Goal: Task Accomplishment & Management: Use online tool/utility

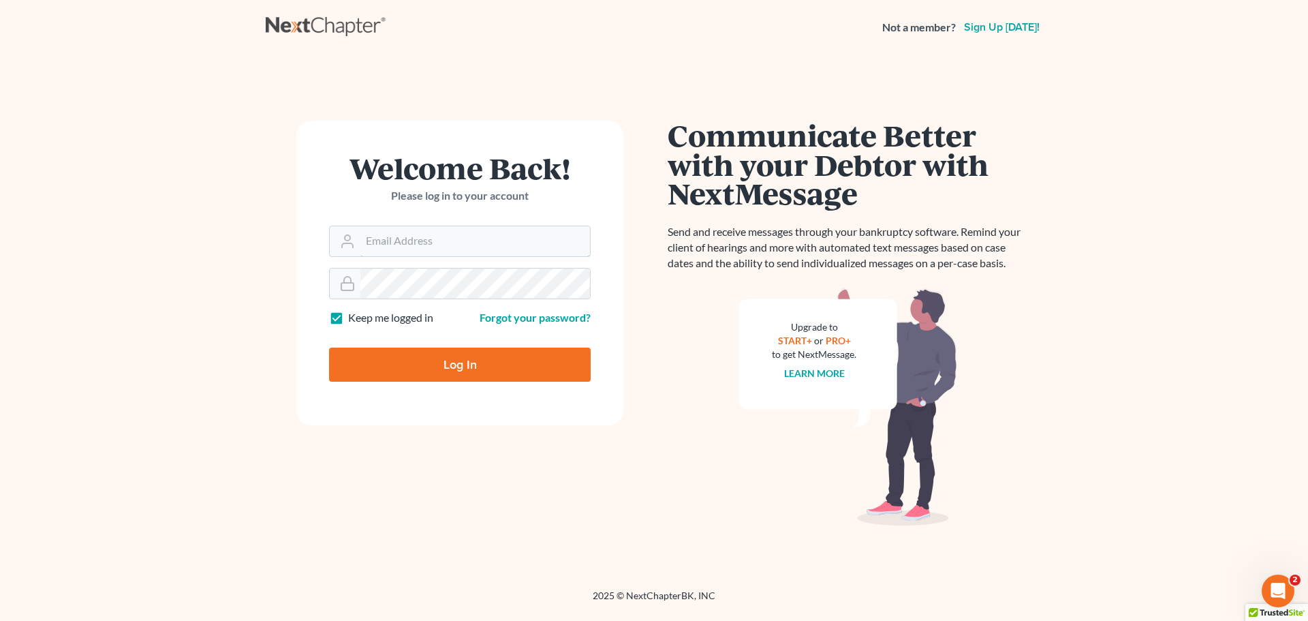
type input "[EMAIL_ADDRESS][DOMAIN_NAME]"
click at [420, 366] on input "Log In" at bounding box center [460, 365] width 262 height 34
type input "Thinking..."
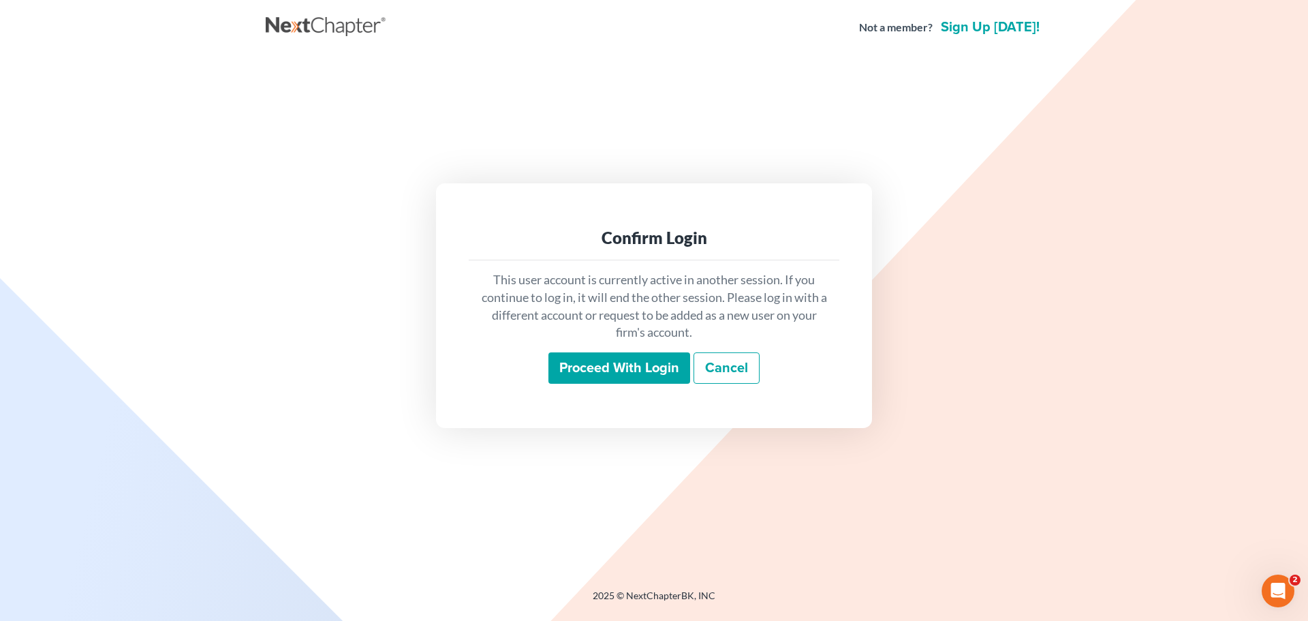
click at [634, 373] on input "Proceed with login" at bounding box center [620, 367] width 142 height 31
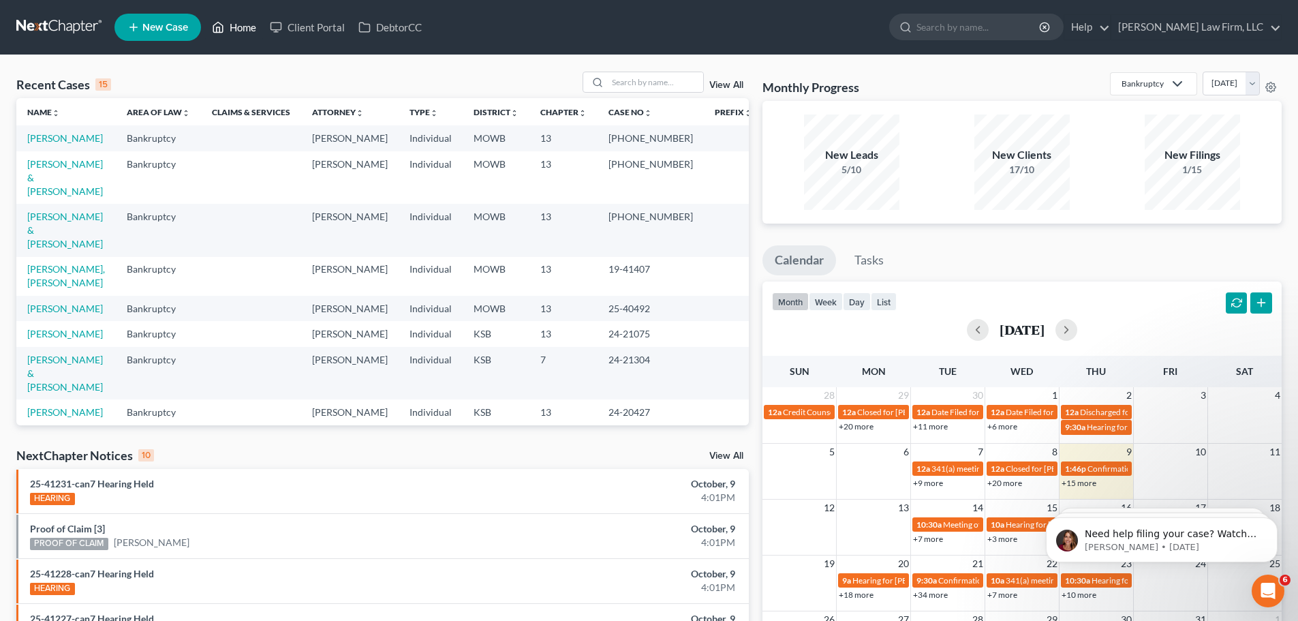
click at [244, 27] on link "Home" at bounding box center [234, 27] width 58 height 25
click at [637, 80] on input "search" at bounding box center [655, 82] width 95 height 20
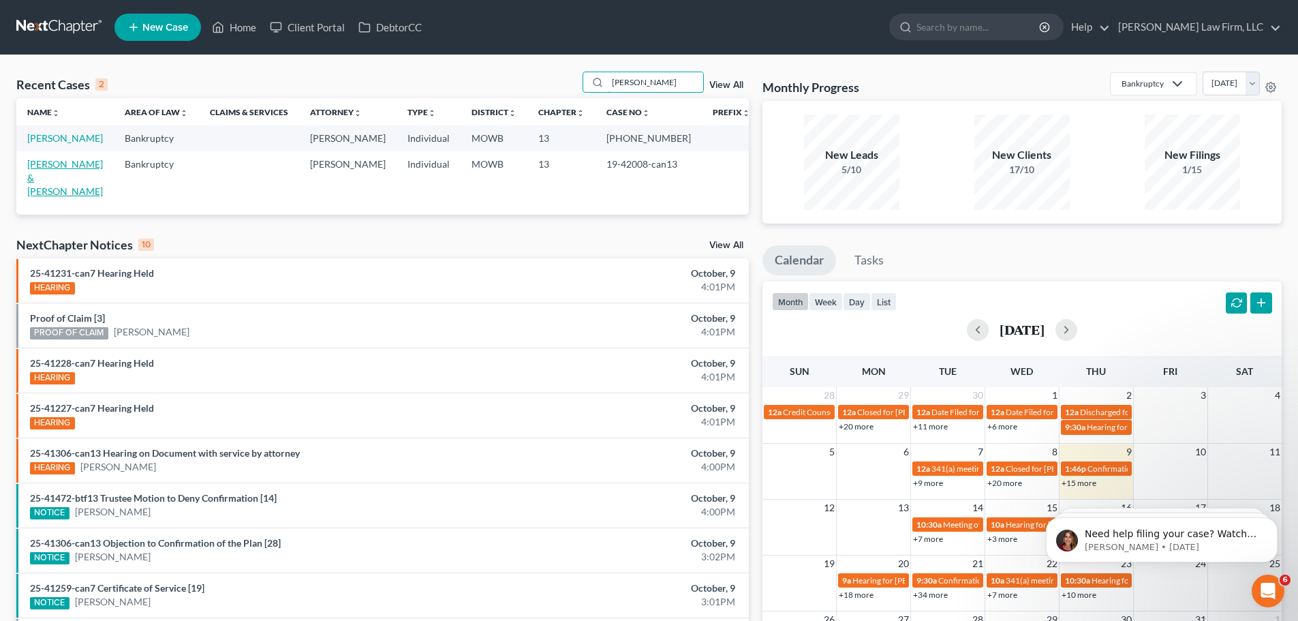
type input "[PERSON_NAME]"
click at [71, 164] on link "[PERSON_NAME] & [PERSON_NAME]" at bounding box center [65, 177] width 76 height 39
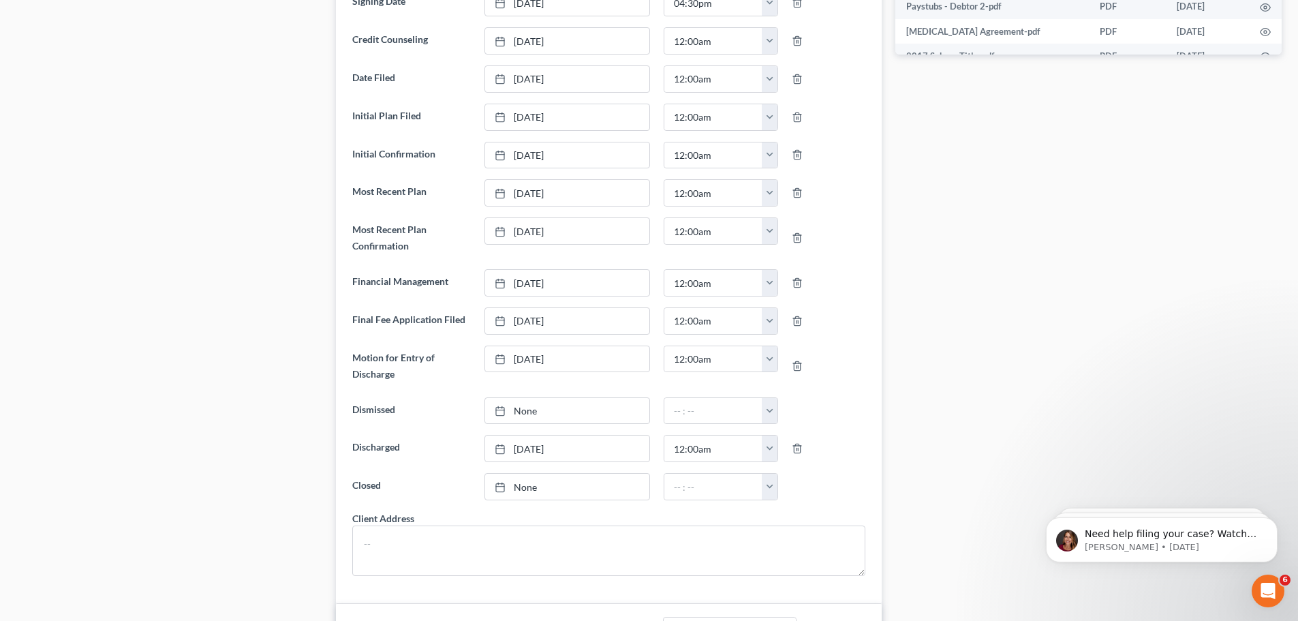
scroll to position [681, 0]
